Goal: Complete application form: Complete application form

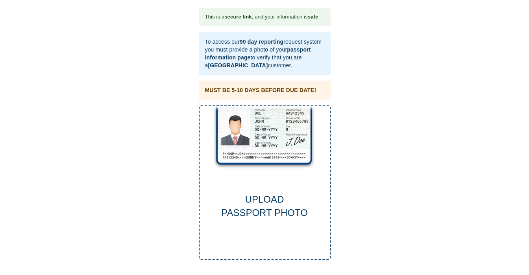
click at [262, 180] on div "UPLOAD PASSPORT PHOTO" at bounding box center [265, 182] width 132 height 155
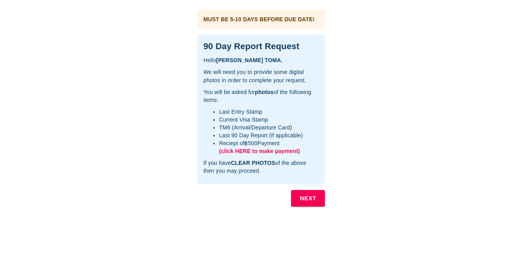
click at [305, 196] on b "NEXT" at bounding box center [308, 198] width 17 height 10
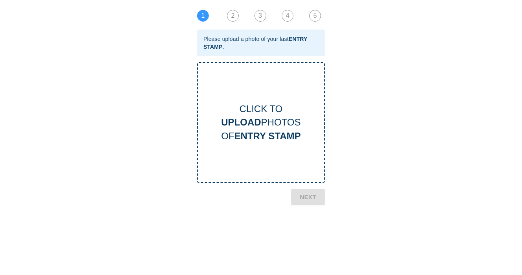
click at [261, 124] on b "UPLOAD" at bounding box center [241, 122] width 40 height 11
click at [261, 124] on div "CLICK TO UPLOAD PHOTOS OF ENTRY STAMP" at bounding box center [261, 122] width 126 height 41
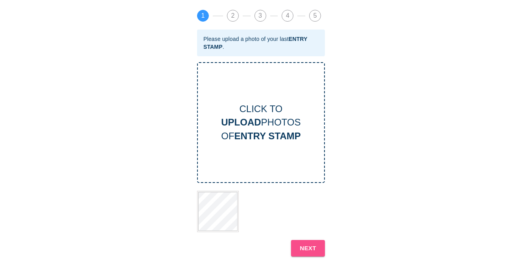
click at [298, 246] on button "NEXT" at bounding box center [308, 248] width 34 height 17
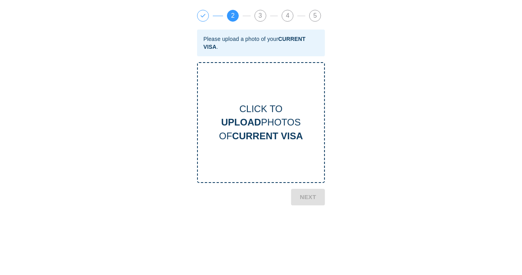
click at [255, 120] on b "UPLOAD" at bounding box center [241, 122] width 40 height 11
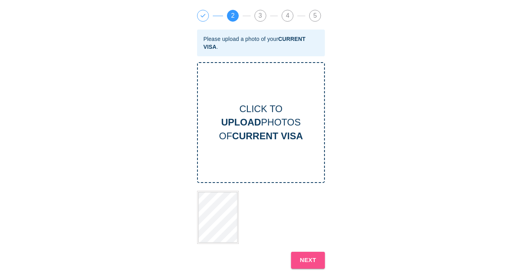
click at [306, 255] on b "NEXT" at bounding box center [308, 260] width 17 height 10
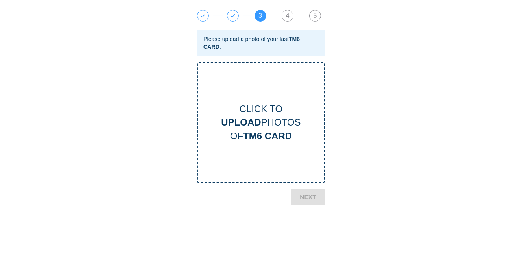
click at [261, 118] on div "CLICK TO UPLOAD PHOTOS OF TM6 CARD" at bounding box center [261, 122] width 126 height 41
click at [309, 231] on b "NEXT" at bounding box center [308, 232] width 17 height 10
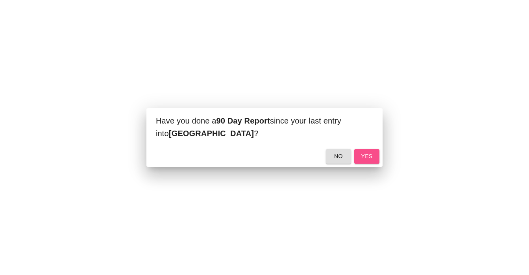
click at [370, 154] on span "yes" at bounding box center [366, 157] width 13 height 10
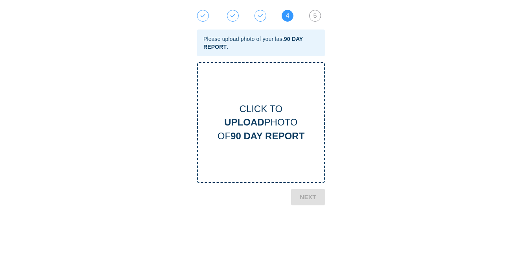
click at [258, 124] on b "UPLOAD" at bounding box center [244, 122] width 40 height 11
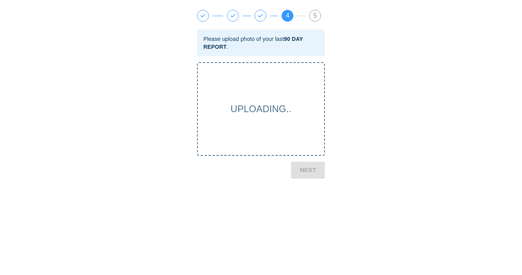
click at [255, 108] on span "UPLOADING.." at bounding box center [261, 108] width 61 height 11
click at [263, 109] on span "UPLOADING.." at bounding box center [261, 108] width 61 height 11
click at [286, 13] on span "4" at bounding box center [287, 15] width 11 height 11
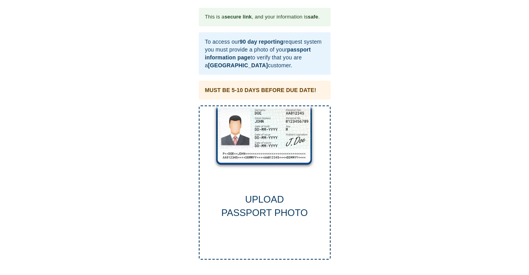
click at [259, 161] on div "UPLOAD PASSPORT PHOTO" at bounding box center [265, 182] width 132 height 155
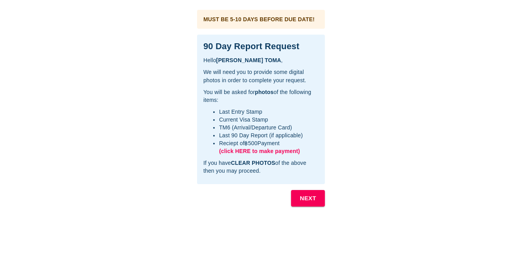
click at [307, 195] on b "NEXT" at bounding box center [308, 198] width 17 height 10
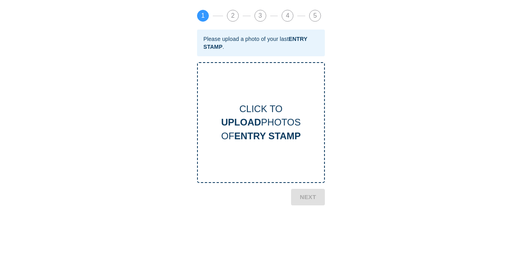
click at [263, 119] on div "CLICK TO UPLOAD PHOTOS OF ENTRY STAMP" at bounding box center [261, 122] width 126 height 41
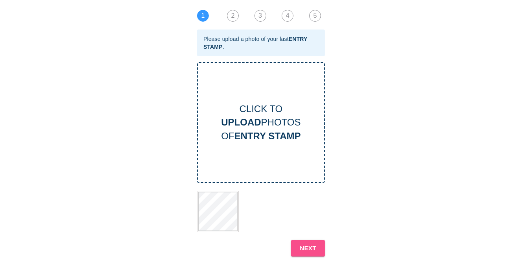
click at [307, 246] on b "NEXT" at bounding box center [308, 248] width 17 height 10
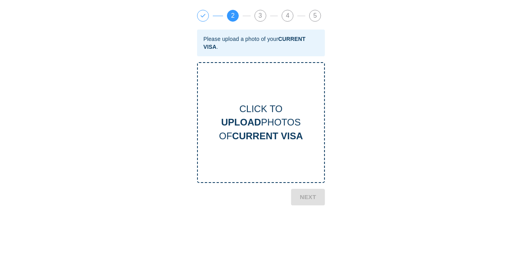
click at [253, 125] on b "UPLOAD" at bounding box center [241, 122] width 40 height 11
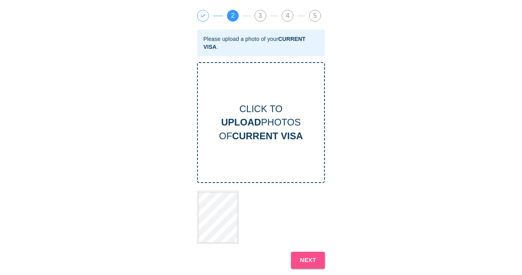
click at [305, 256] on b "NEXT" at bounding box center [308, 260] width 17 height 10
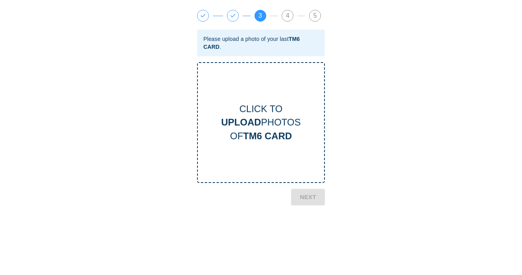
click at [258, 122] on b "UPLOAD" at bounding box center [241, 122] width 40 height 11
click at [307, 228] on b "NEXT" at bounding box center [308, 232] width 17 height 10
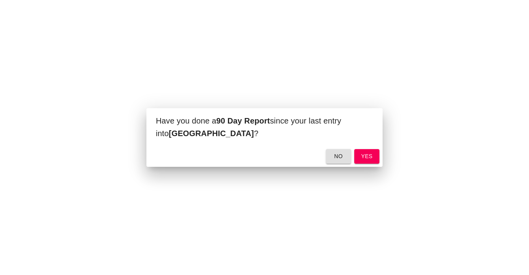
click at [367, 153] on span "yes" at bounding box center [366, 157] width 13 height 10
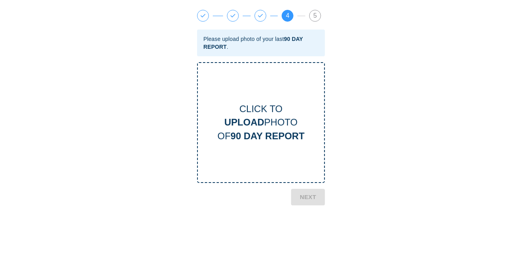
click at [259, 117] on b "UPLOAD" at bounding box center [244, 122] width 40 height 11
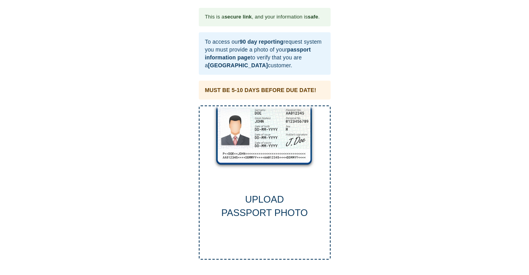
click at [260, 152] on div "UPLOAD PASSPORT PHOTO" at bounding box center [265, 182] width 132 height 155
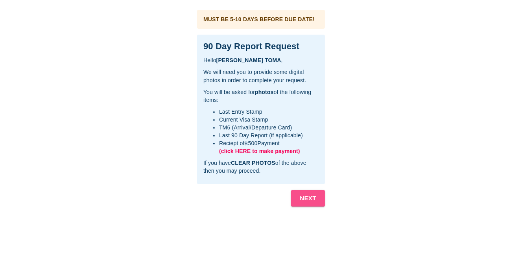
click at [305, 196] on b "NEXT" at bounding box center [308, 198] width 17 height 10
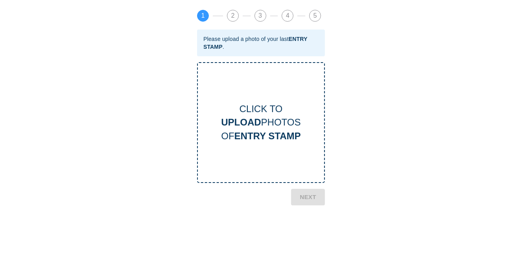
click at [271, 117] on div "CLICK TO UPLOAD PHOTOS OF ENTRY STAMP" at bounding box center [261, 122] width 126 height 41
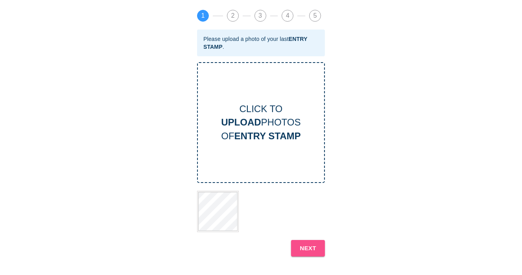
click at [307, 245] on b "NEXT" at bounding box center [308, 248] width 17 height 10
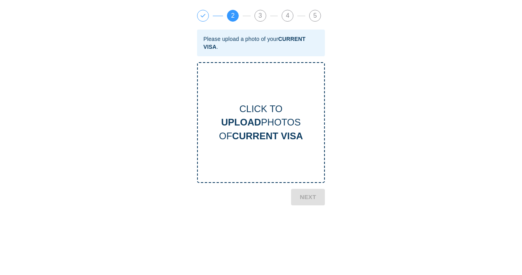
click at [252, 121] on b "UPLOAD" at bounding box center [241, 122] width 40 height 11
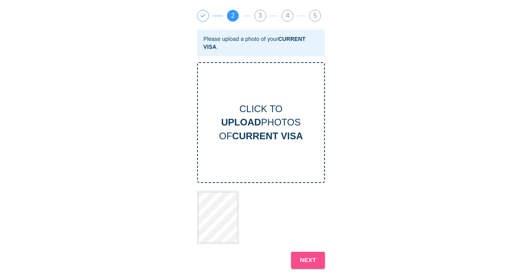
click at [305, 257] on b "NEXT" at bounding box center [308, 260] width 17 height 10
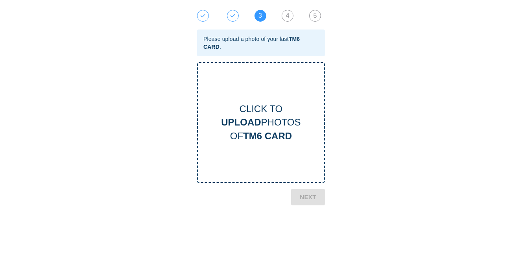
click at [262, 126] on div "CLICK TO UPLOAD PHOTOS OF TM6 CARD" at bounding box center [261, 122] width 126 height 41
click at [302, 229] on b "NEXT" at bounding box center [308, 232] width 17 height 10
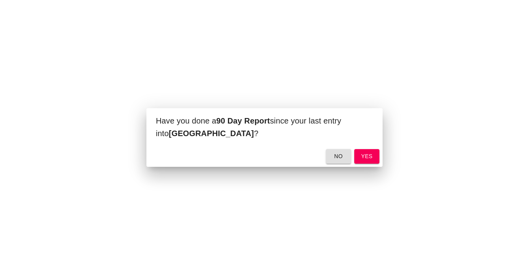
click at [370, 153] on span "yes" at bounding box center [366, 157] width 13 height 10
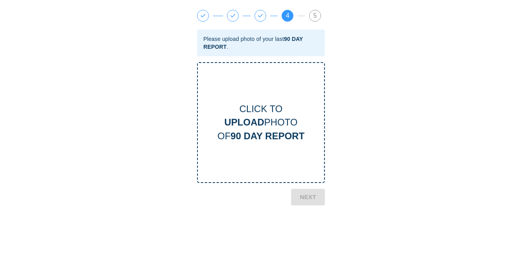
click at [261, 122] on b "UPLOAD" at bounding box center [244, 122] width 40 height 11
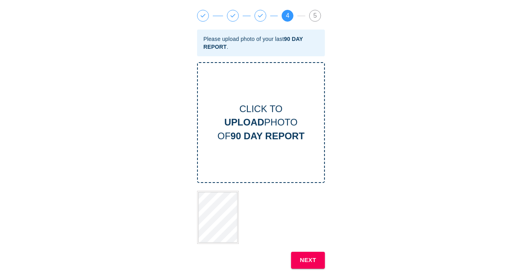
click at [307, 256] on b "NEXT" at bounding box center [308, 260] width 17 height 10
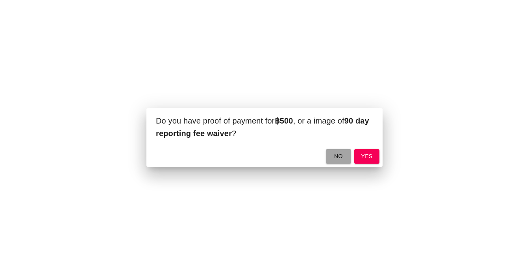
click at [337, 154] on span "no" at bounding box center [338, 157] width 13 height 10
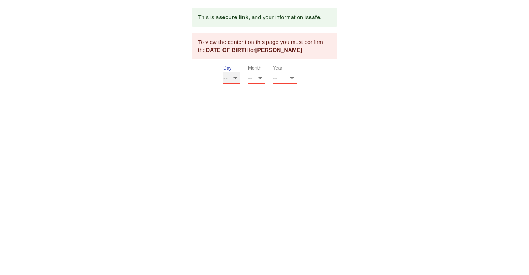
click at [235, 76] on select "-- 01 02 03 04 05 06 07 08 09 10 11 12 13 14 15 16 17 18 19 20 21 22 23 24 25 2…" at bounding box center [231, 78] width 17 height 13
select select "03"
click at [223, 72] on select "-- 01 02 03 04 05 06 07 08 09 10 11 12 13 14 15 16 17 18 19 20 21 22 23 24 25 2…" at bounding box center [231, 78] width 17 height 13
click at [259, 76] on select "-- 01 02 03 04 05 06 07 08 09 10 11 12" at bounding box center [256, 78] width 17 height 13
select select "04"
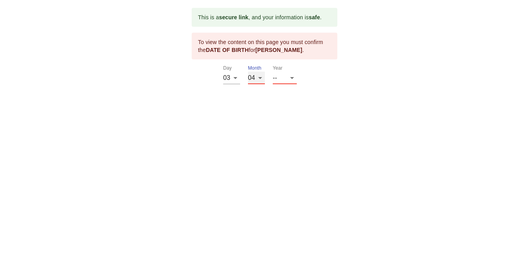
click at [248, 72] on select "-- 01 02 03 04 05 06 07 08 09 10 11 12" at bounding box center [256, 78] width 17 height 13
click at [291, 76] on select "-- 2025 2024 2023 2022 2021 2020 2019 2018 2017 2016 2015 2014 2013 2012 2011 2…" at bounding box center [285, 78] width 24 height 13
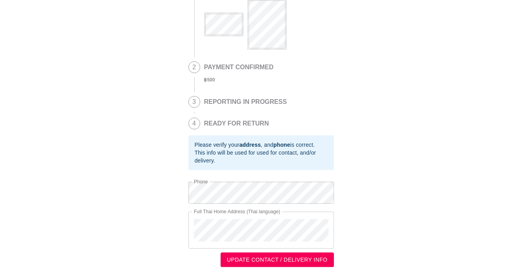
scroll to position [117, 0]
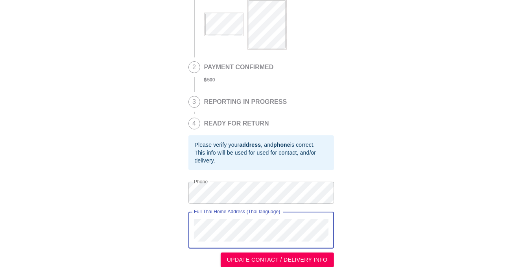
click at [268, 258] on span "UPDATE CONTACT / DELIVERY INFO" at bounding box center [277, 260] width 101 height 10
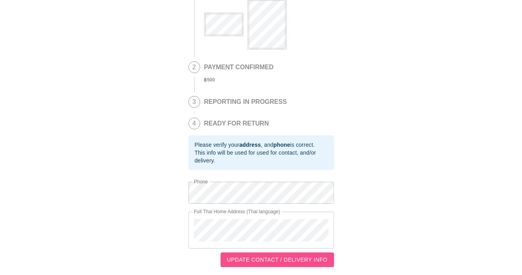
click at [279, 257] on span "UPDATE CONTACT / DELIVERY INFO" at bounding box center [277, 260] width 101 height 10
